Goal: Find specific page/section: Find specific page/section

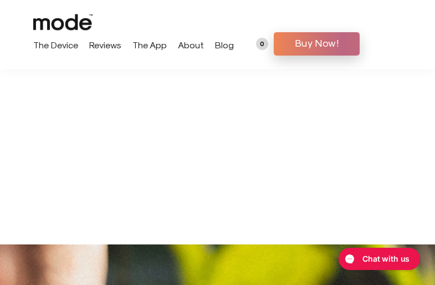
scroll to position [2441, 0]
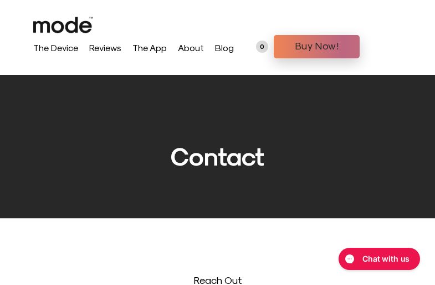
scroll to position [747, 0]
